Goal: Transaction & Acquisition: Purchase product/service

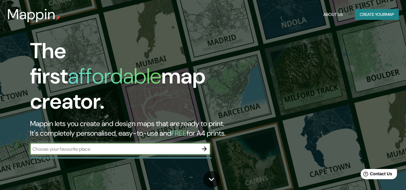
click at [41, 57] on h1 "The first affordable map creator." at bounding box center [131, 78] width 203 height 81
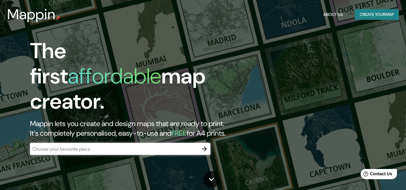
click at [353, 89] on div "The first affordable map creator. Mappin lets you create and design maps that a…" at bounding box center [203, 95] width 406 height 190
click at [123, 150] on div "​" at bounding box center [120, 149] width 180 height 13
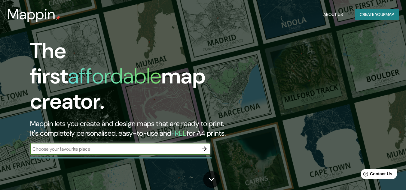
click at [123, 146] on input "text" at bounding box center [114, 149] width 168 height 7
type input "[GEOGRAPHIC_DATA]"
click at [204, 145] on icon "button" at bounding box center [204, 148] width 7 height 7
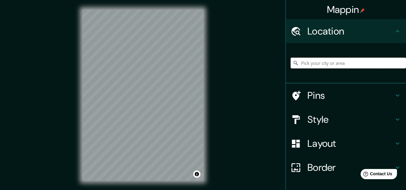
click at [325, 63] on input "Pick your city or area" at bounding box center [348, 63] width 115 height 11
click at [306, 66] on input "Pick your city or area" at bounding box center [348, 63] width 115 height 11
type input "P"
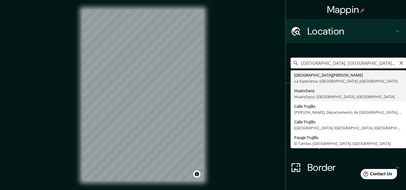
type input "Huanchaco, [GEOGRAPHIC_DATA], [GEOGRAPHIC_DATA], [GEOGRAPHIC_DATA]"
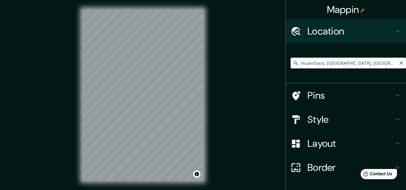
click at [343, 68] on input "Huanchaco, [GEOGRAPHIC_DATA], [GEOGRAPHIC_DATA], [GEOGRAPHIC_DATA]" at bounding box center [348, 63] width 115 height 11
click at [378, 64] on input "Huanchaco, [GEOGRAPHIC_DATA], [GEOGRAPHIC_DATA], [GEOGRAPHIC_DATA]" at bounding box center [348, 63] width 115 height 11
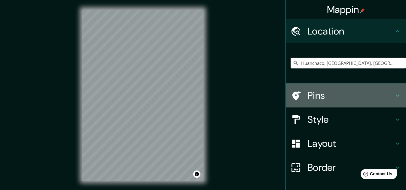
click at [394, 94] on icon at bounding box center [397, 95] width 7 height 7
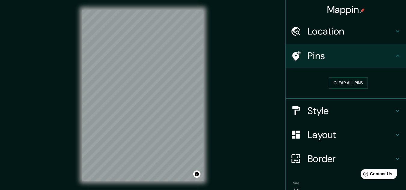
click at [395, 114] on icon at bounding box center [397, 110] width 7 height 7
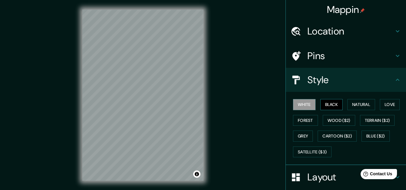
click at [323, 106] on button "Black" at bounding box center [331, 104] width 23 height 11
click at [355, 108] on button "Natural" at bounding box center [361, 104] width 28 height 11
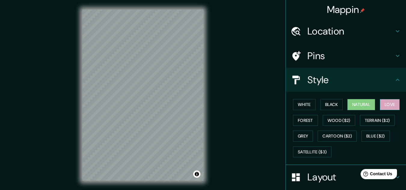
click at [389, 104] on button "Love" at bounding box center [390, 104] width 20 height 11
click at [306, 121] on button "Forest" at bounding box center [305, 120] width 25 height 11
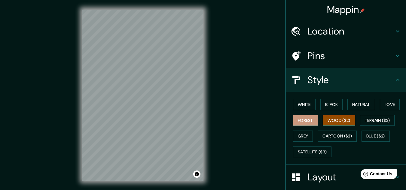
click at [323, 120] on button "Wood ($2)" at bounding box center [339, 120] width 32 height 11
click at [381, 117] on button "Terrain ($2)" at bounding box center [377, 120] width 35 height 11
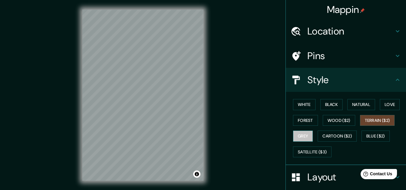
click at [296, 138] on button "Grey" at bounding box center [303, 136] width 20 height 11
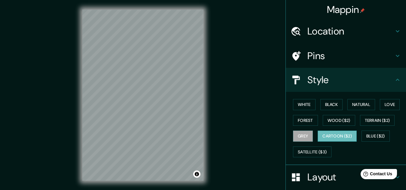
click at [336, 135] on button "Cartoon ($2)" at bounding box center [337, 136] width 39 height 11
click at [372, 136] on button "Blue ($2)" at bounding box center [376, 136] width 28 height 11
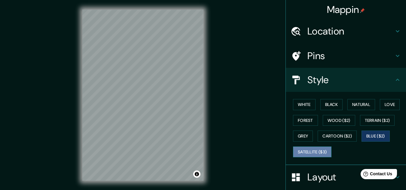
click at [312, 149] on button "Satellite ($3)" at bounding box center [312, 152] width 38 height 11
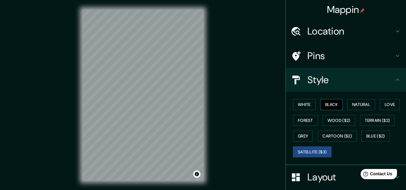
click at [333, 105] on button "Black" at bounding box center [331, 104] width 23 height 11
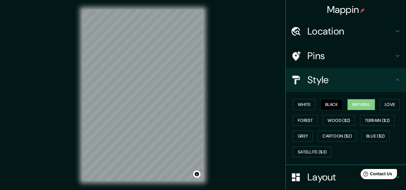
click at [356, 104] on button "Natural" at bounding box center [361, 104] width 28 height 11
click at [335, 105] on button "Black" at bounding box center [331, 104] width 23 height 11
click at [313, 107] on div "White Black Natural Love Forest Wood ($2) Terrain ($2) Grey Cartoon ($2) Blue (…" at bounding box center [348, 128] width 115 height 63
click at [305, 107] on button "White" at bounding box center [304, 104] width 23 height 11
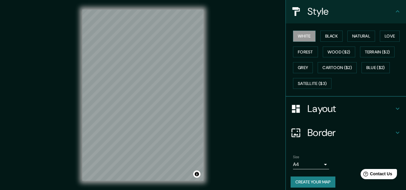
scroll to position [73, 0]
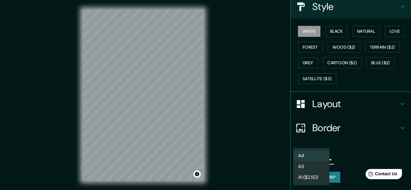
click at [323, 161] on body "Mappin Location Huanchaco, Huanchaco, Departamento de La Libertad, Perú Pins St…" at bounding box center [205, 95] width 411 height 190
click at [321, 165] on li "A3" at bounding box center [311, 166] width 36 height 11
type input "a4"
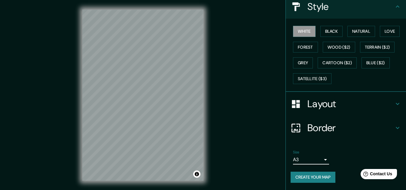
click at [319, 177] on button "Create your map" at bounding box center [313, 177] width 45 height 11
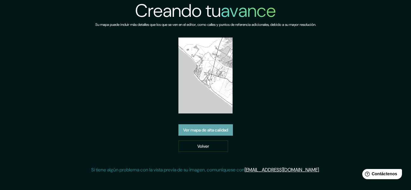
click at [205, 135] on link "Ver mapa de alta calidad" at bounding box center [205, 129] width 54 height 11
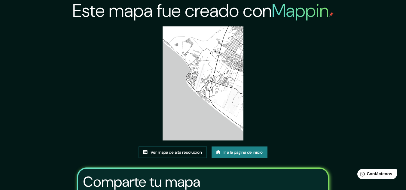
click at [194, 101] on img at bounding box center [203, 83] width 81 height 114
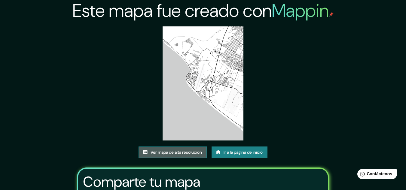
click at [185, 154] on font "Ver mapa de alta resolución" at bounding box center [176, 152] width 51 height 5
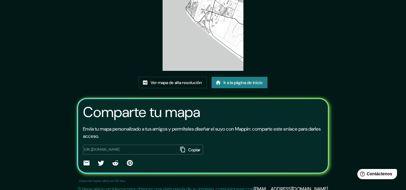
scroll to position [75, 0]
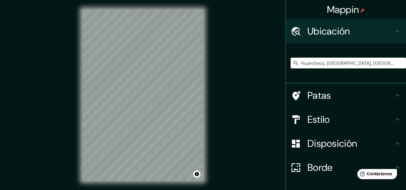
click at [355, 61] on input "Huanchaco, [GEOGRAPHIC_DATA], [GEOGRAPHIC_DATA], [GEOGRAPHIC_DATA]" at bounding box center [348, 63] width 115 height 11
click at [396, 32] on icon at bounding box center [398, 31] width 4 height 2
click at [351, 69] on div "Huanchaco, [GEOGRAPHIC_DATA], [GEOGRAPHIC_DATA], [GEOGRAPHIC_DATA]" at bounding box center [348, 63] width 115 height 30
click at [349, 66] on input "Huanchaco, [GEOGRAPHIC_DATA], [GEOGRAPHIC_DATA], [GEOGRAPHIC_DATA]" at bounding box center [348, 63] width 115 height 11
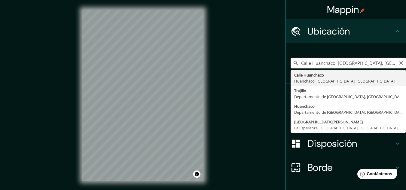
click at [330, 67] on input "Calle Huanchaco, [GEOGRAPHIC_DATA], [GEOGRAPHIC_DATA], [GEOGRAPHIC_DATA]" at bounding box center [348, 63] width 115 height 11
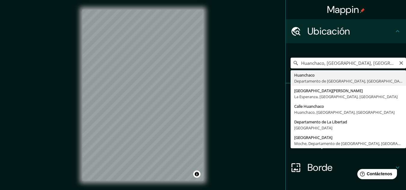
click at [330, 67] on input "Huanchaco, [GEOGRAPHIC_DATA], [GEOGRAPHIC_DATA]" at bounding box center [348, 63] width 115 height 11
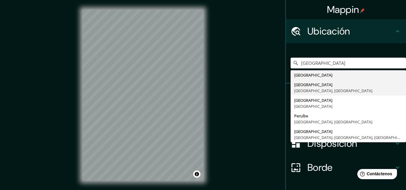
type input "[GEOGRAPHIC_DATA]"
